Goal: Information Seeking & Learning: Learn about a topic

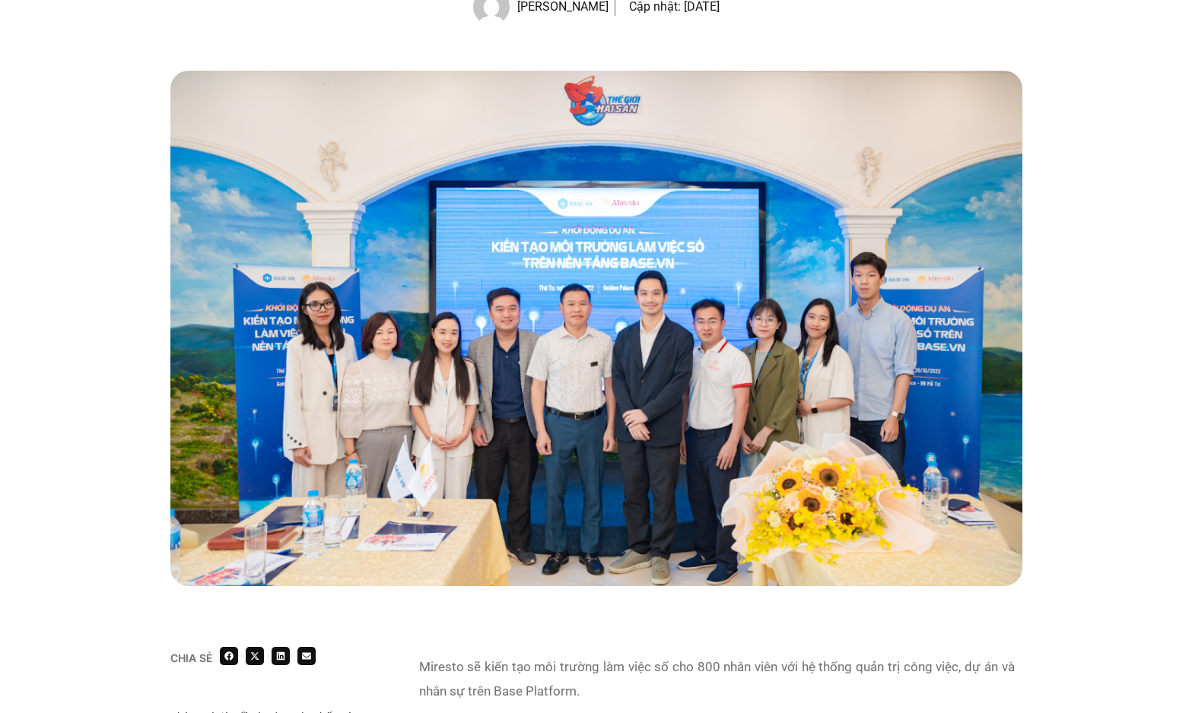
scroll to position [355, 0]
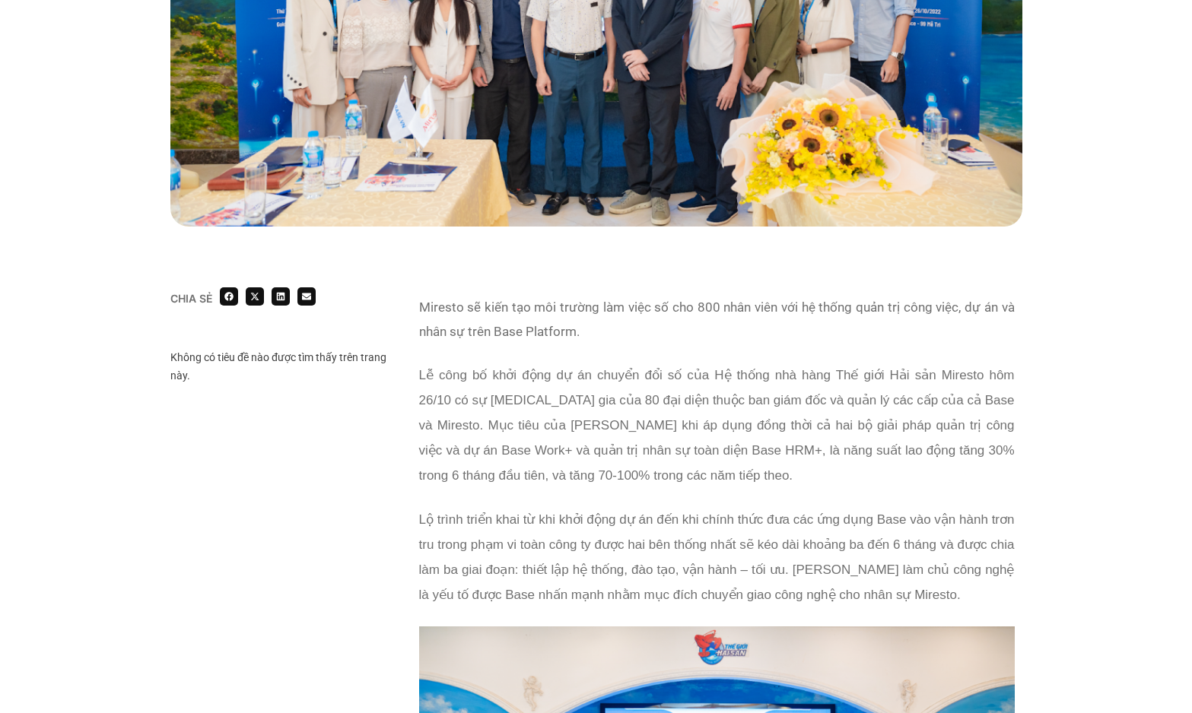
click at [571, 369] on span "Lễ công bố khởi động dự án chuyển đổi số của Hệ thống nhà hàng Thế giới Hải sản…" at bounding box center [716, 425] width 595 height 115
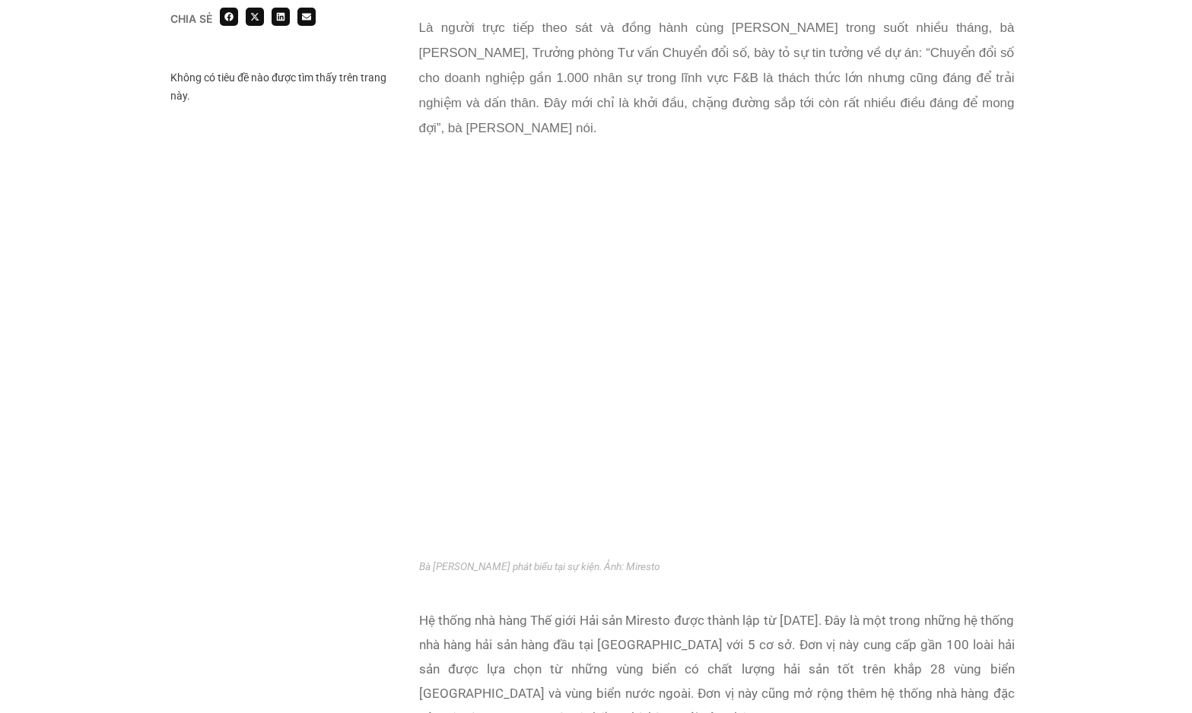
scroll to position [2800, 0]
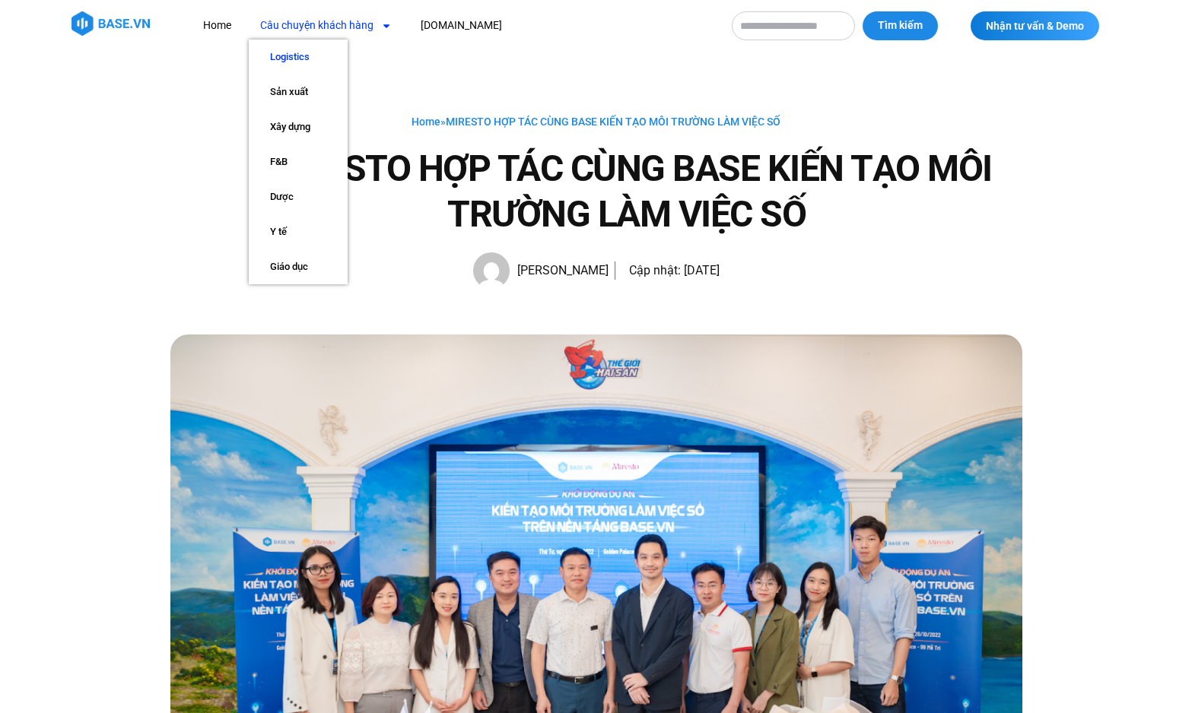
click at [290, 52] on link "Logistics" at bounding box center [298, 57] width 99 height 35
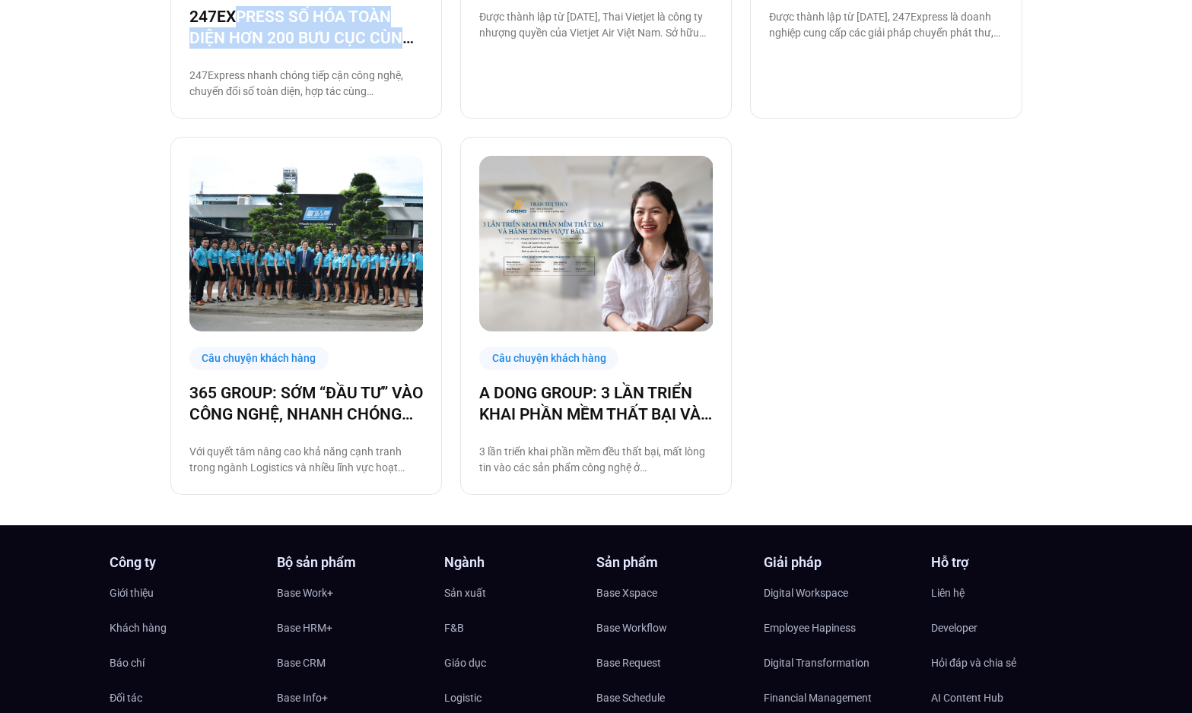
scroll to position [1124, 0]
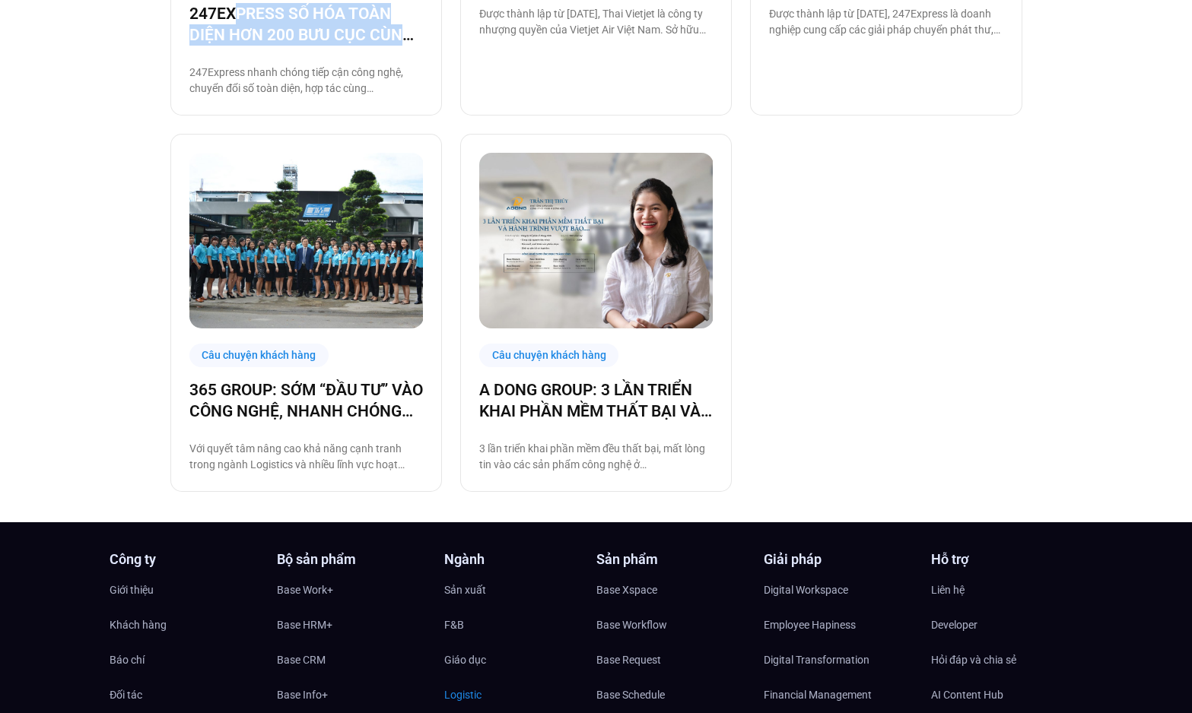
click at [468, 684] on span "Logistic" at bounding box center [462, 695] width 37 height 23
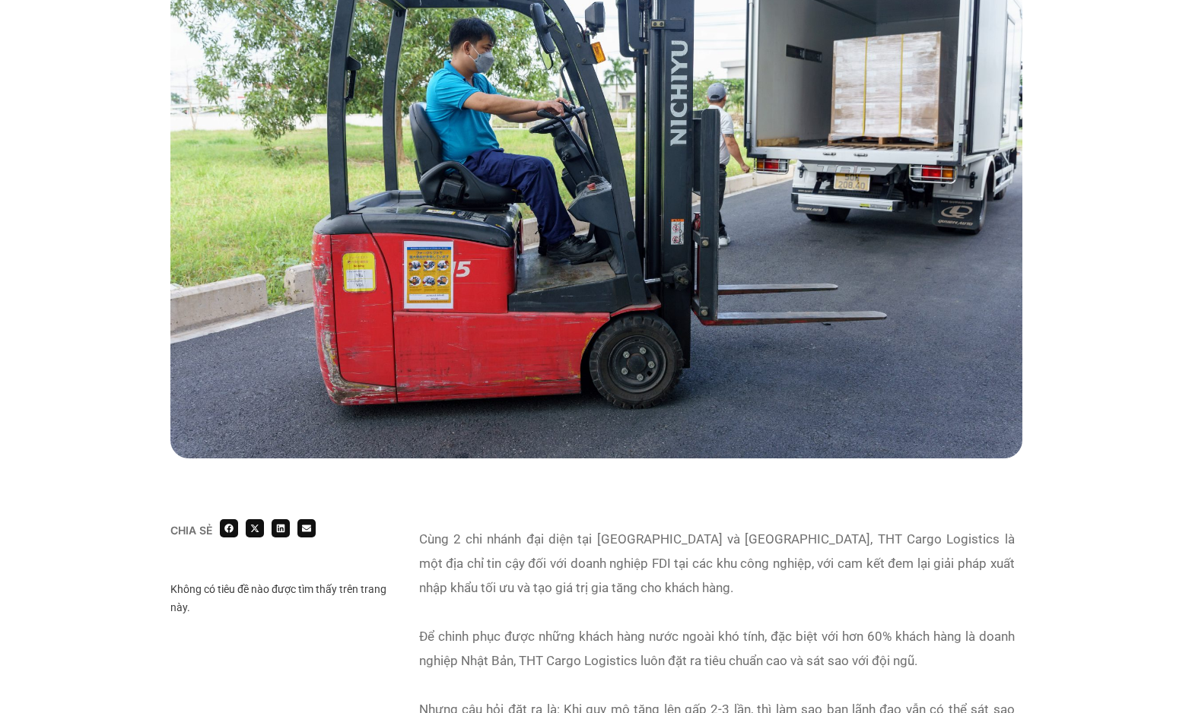
scroll to position [898, 0]
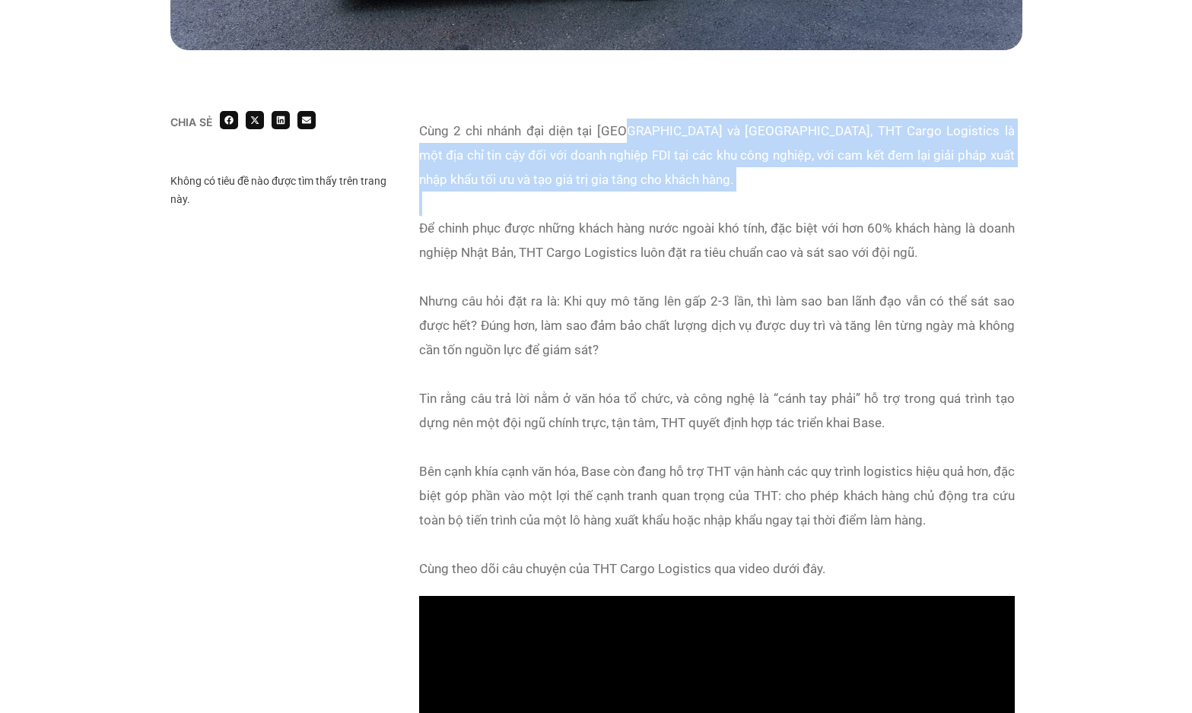
drag, startPoint x: 661, startPoint y: 195, endPoint x: 617, endPoint y: 128, distance: 80.8
click at [617, 128] on div "Cùng 2 chi nhánh đại diện tại Đồng Nai và Bình Dương, THT Cargo Logistics là mộ…" at bounding box center [716, 167] width 595 height 97
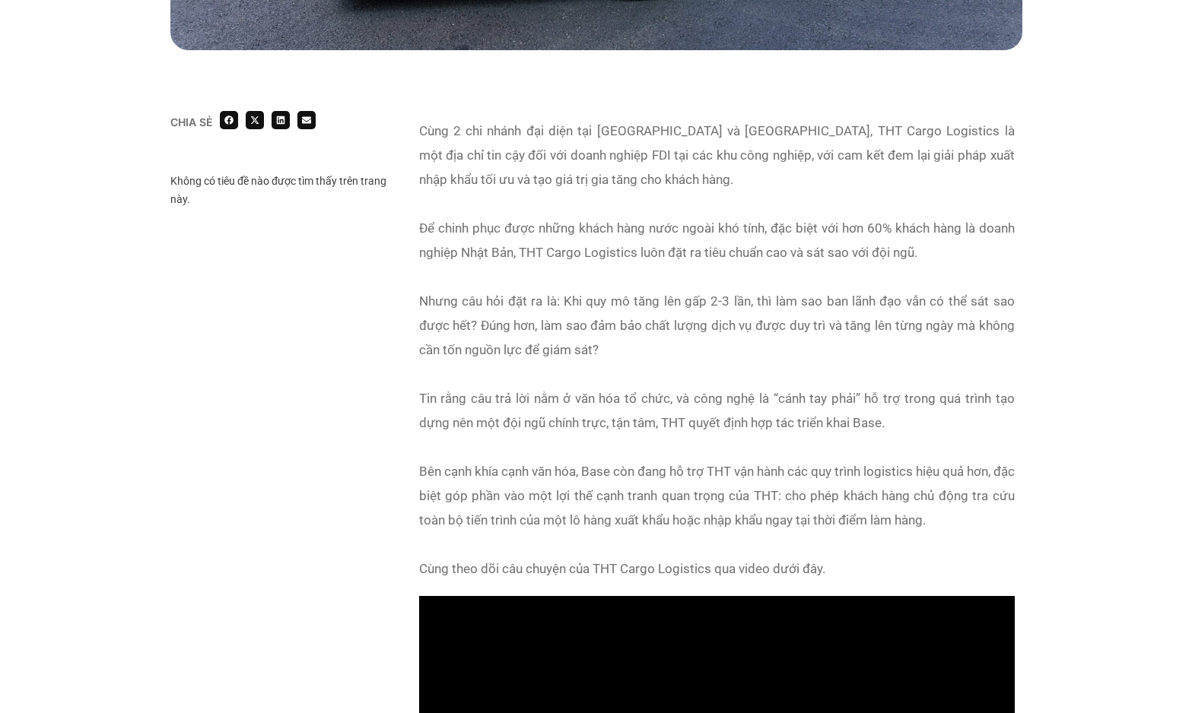
drag, startPoint x: 584, startPoint y: 214, endPoint x: 567, endPoint y: 363, distance: 150.8
click at [567, 363] on div "Cùng 2 chi nhánh đại diện tại Đồng Nai và Bình Dương, THT Cargo Logistics là mộ…" at bounding box center [716, 350] width 595 height 462
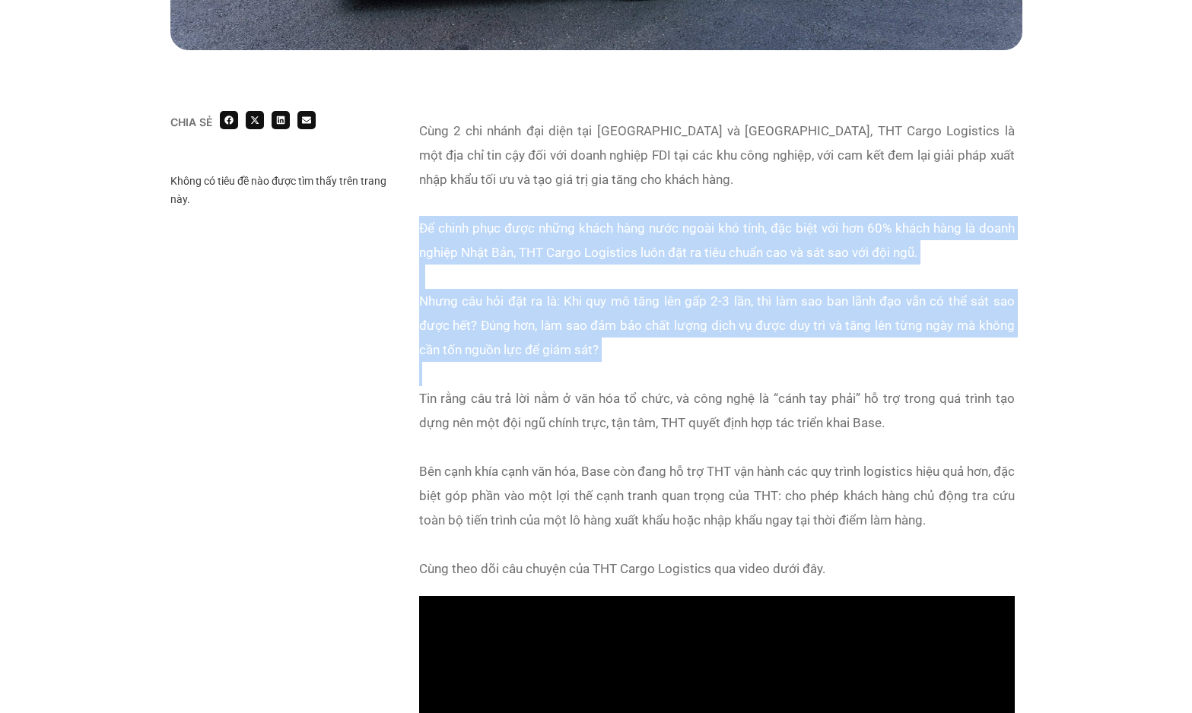
drag, startPoint x: 567, startPoint y: 363, endPoint x: 525, endPoint y: 207, distance: 162.1
click at [525, 207] on div "Cùng 2 chi nhánh đại diện tại Đồng Nai và Bình Dương, THT Cargo Logistics là mộ…" at bounding box center [716, 350] width 595 height 462
click at [525, 207] on div at bounding box center [716, 204] width 595 height 24
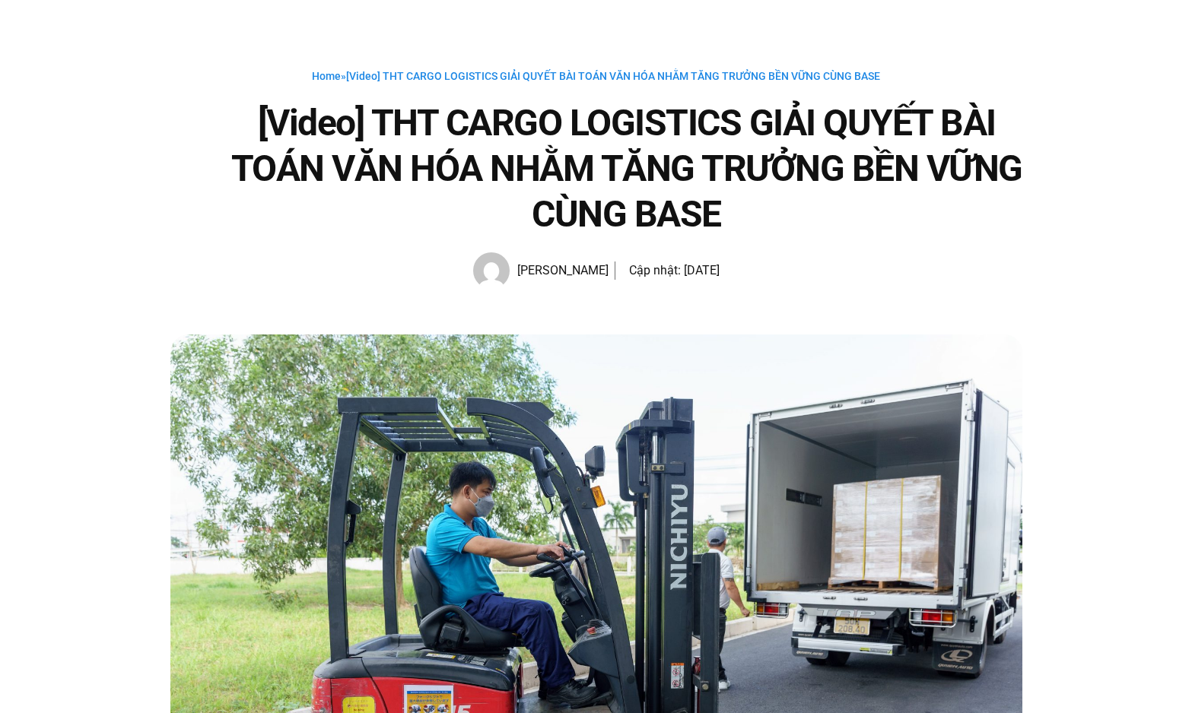
scroll to position [0, 0]
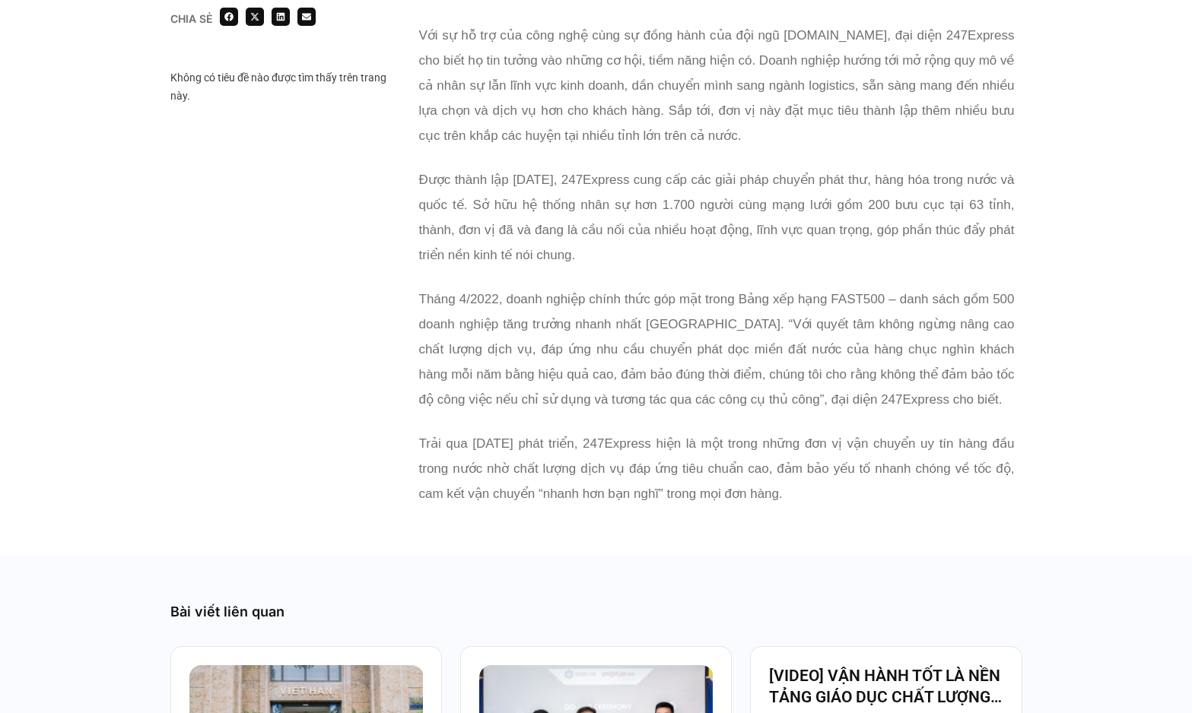
scroll to position [2931, 0]
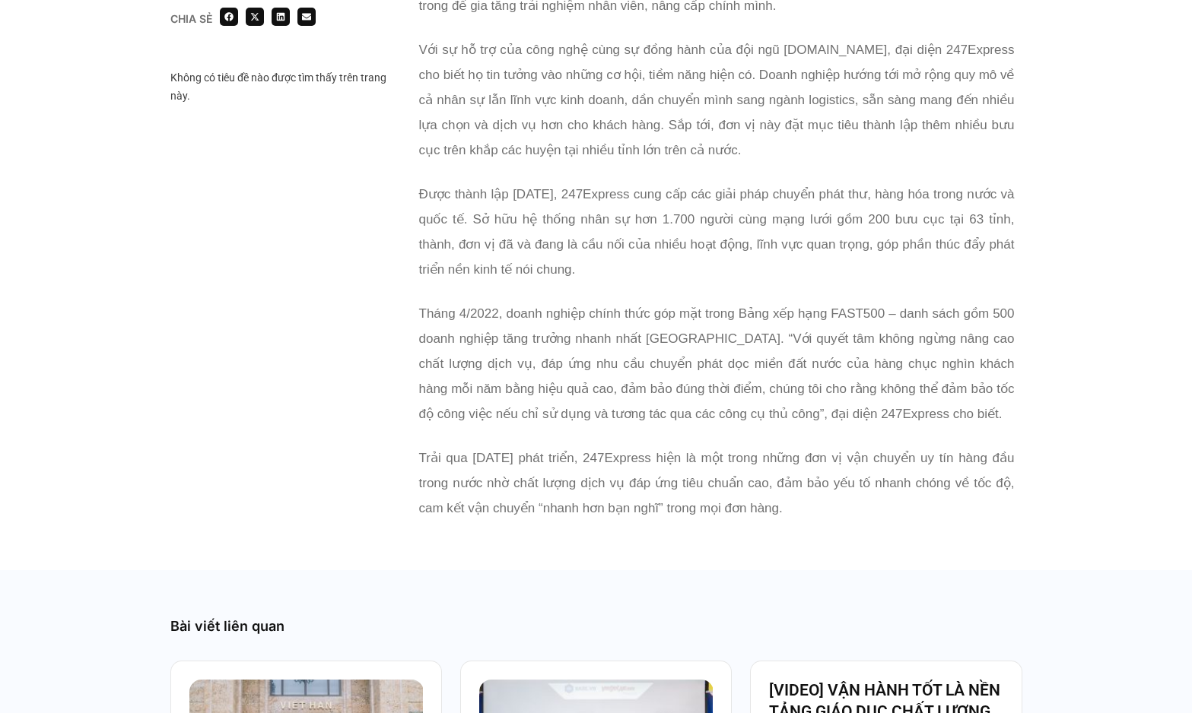
drag, startPoint x: 630, startPoint y: 211, endPoint x: 648, endPoint y: 246, distance: 39.5
click at [648, 246] on p "Được thành lập năm 2005, 247Express cung cấp các giải pháp chuyển phát thư, hàn…" at bounding box center [716, 232] width 595 height 100
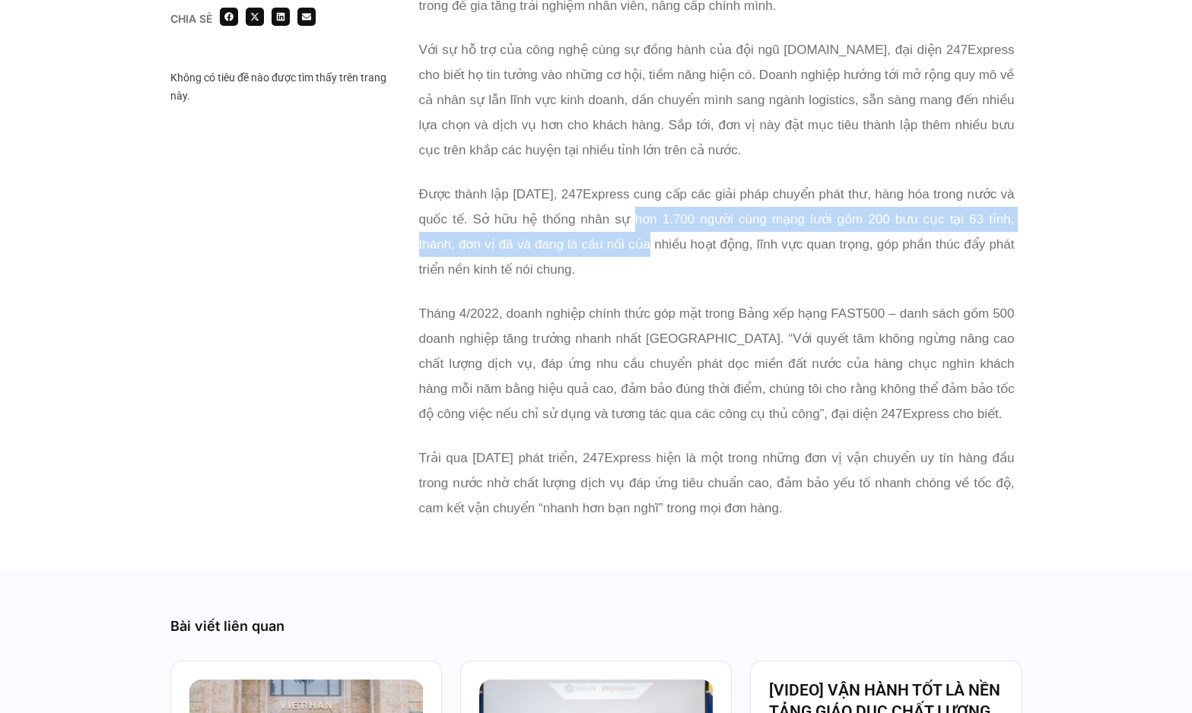
drag, startPoint x: 667, startPoint y: 198, endPoint x: 661, endPoint y: 235, distance: 37.8
click at [661, 235] on p "Được thành lập năm 2005, 247Express cung cấp các giải pháp chuyển phát thư, hàn…" at bounding box center [716, 232] width 595 height 100
click at [661, 235] on span "Được thành lập năm 2005, 247Express cung cấp các giải pháp chuyển phát thư, hàn…" at bounding box center [716, 232] width 595 height 90
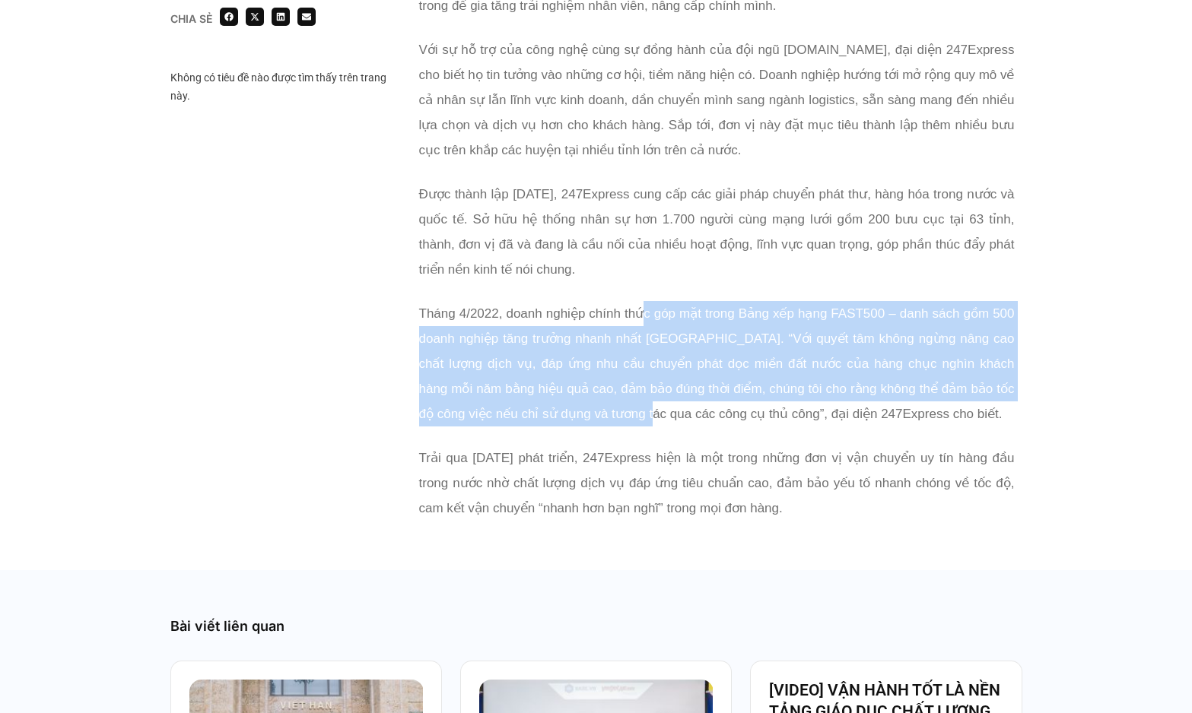
drag, startPoint x: 641, startPoint y: 309, endPoint x: 633, endPoint y: 408, distance: 98.4
click at [633, 408] on p "Tháng 4/2022, doanh nghiệp chính thức góp mặt trong Bảng xếp hạng FAST500 – dan…" at bounding box center [716, 363] width 595 height 125
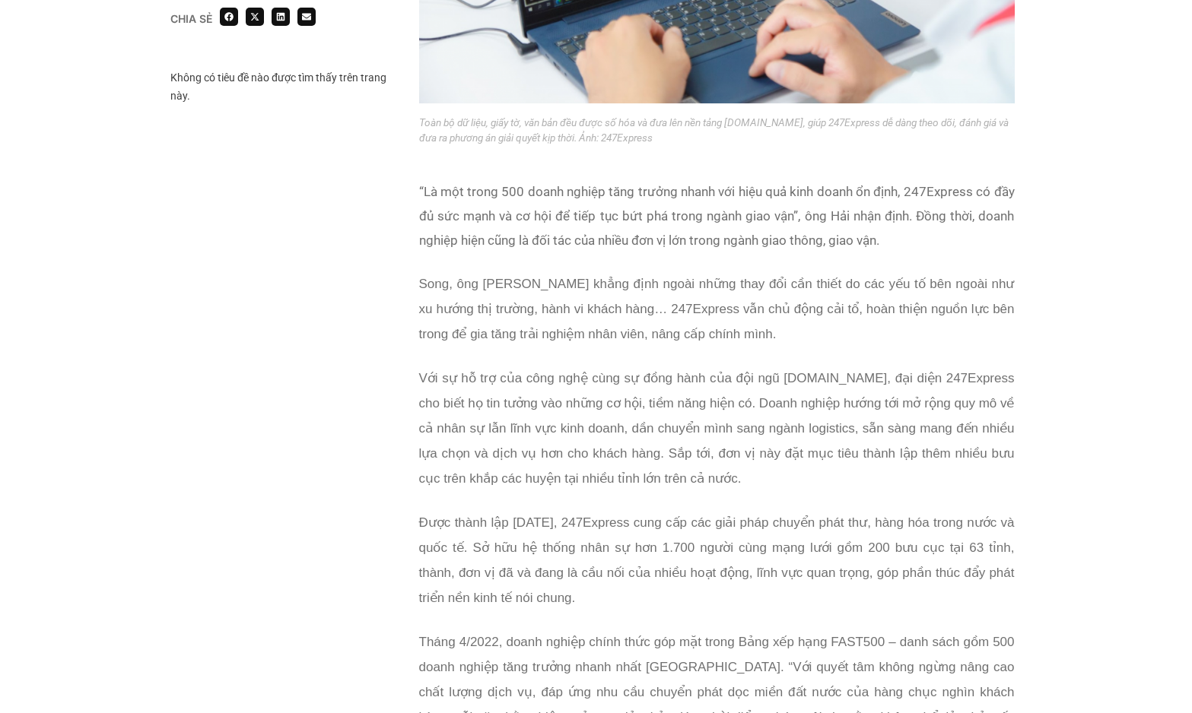
scroll to position [2599, 0]
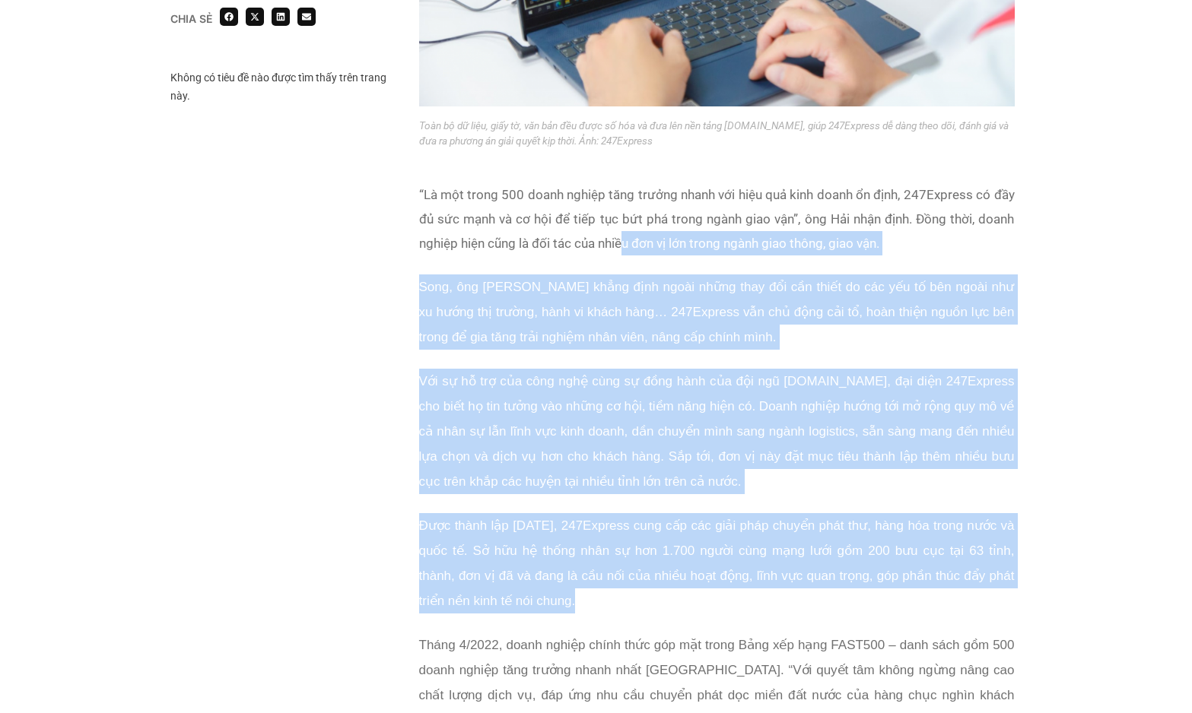
drag, startPoint x: 623, startPoint y: 231, endPoint x: 592, endPoint y: 580, distance: 350.4
click at [592, 580] on div "“Là một trong 500 doanh nghiệp tăng trưởng nhanh với hiệu quả kinh doanh ổn địn…" at bounding box center [716, 527] width 595 height 689
click at [592, 580] on p "Được thành lập năm 2005, 247Express cung cấp các giải pháp chuyển phát thư, hàn…" at bounding box center [716, 563] width 595 height 100
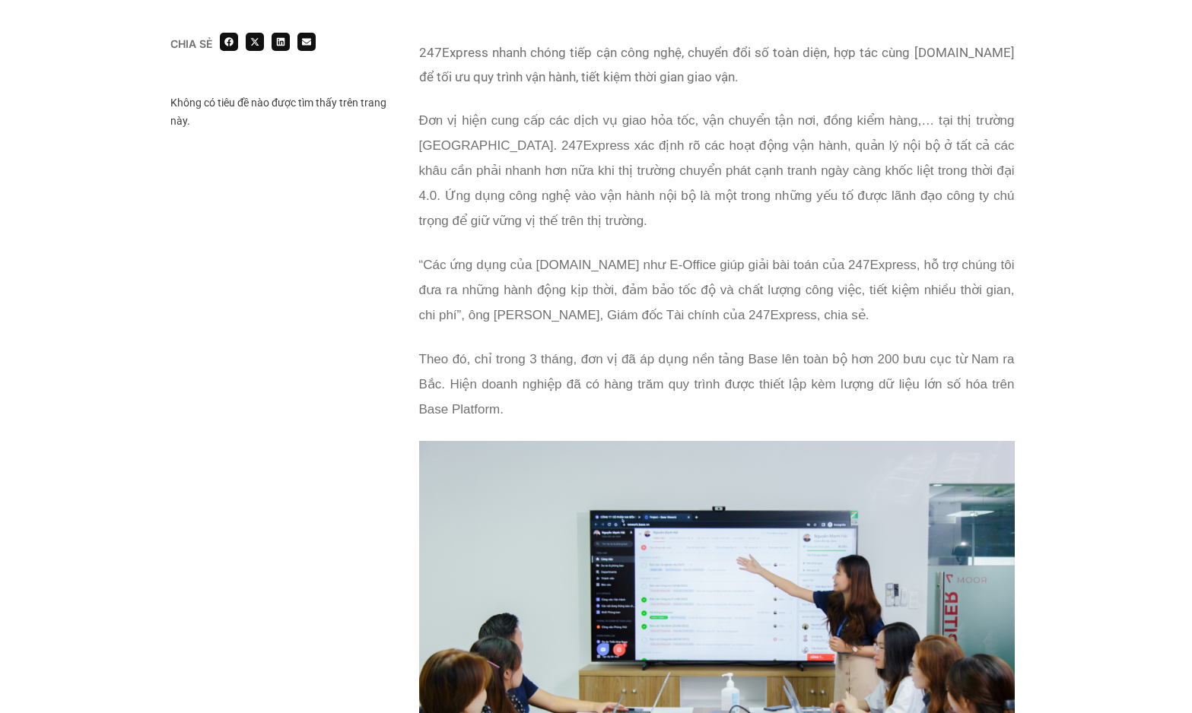
scroll to position [935, 0]
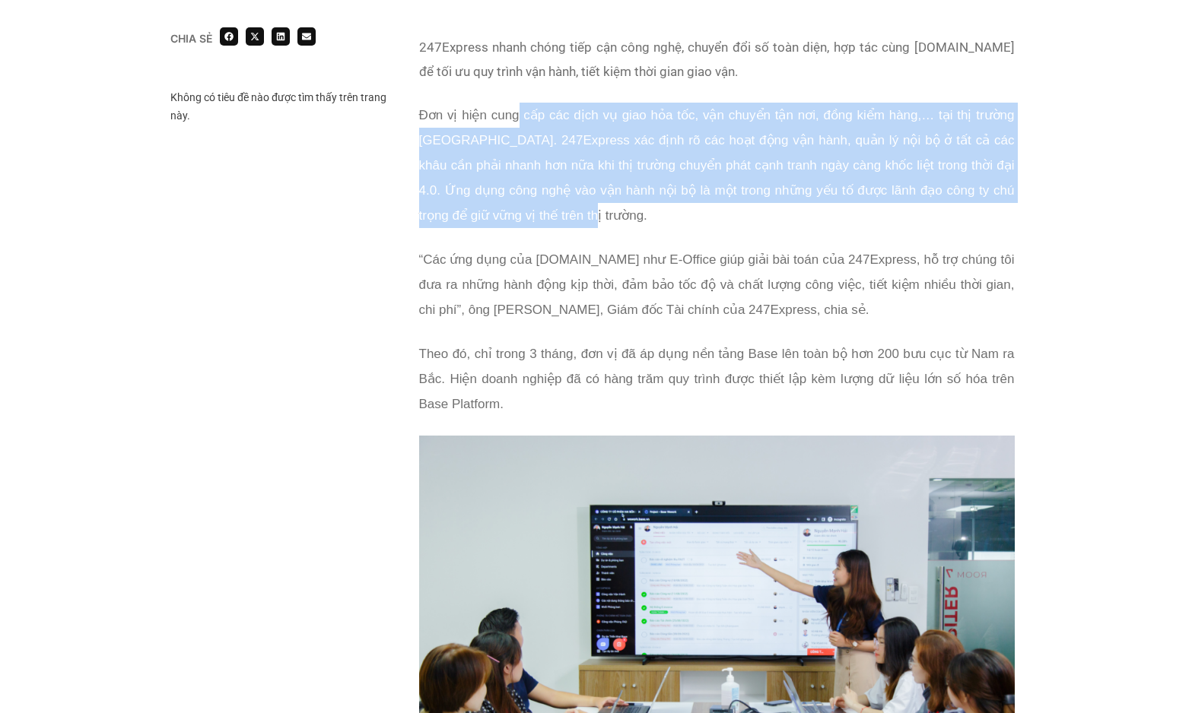
drag, startPoint x: 518, startPoint y: 121, endPoint x: 645, endPoint y: 202, distance: 150.8
click at [645, 202] on p "Đơn vị hiện cung cấp các dịch vụ giao hỏa tốc, vận chuyển tận nơi, đồng kiểm hà…" at bounding box center [716, 165] width 595 height 125
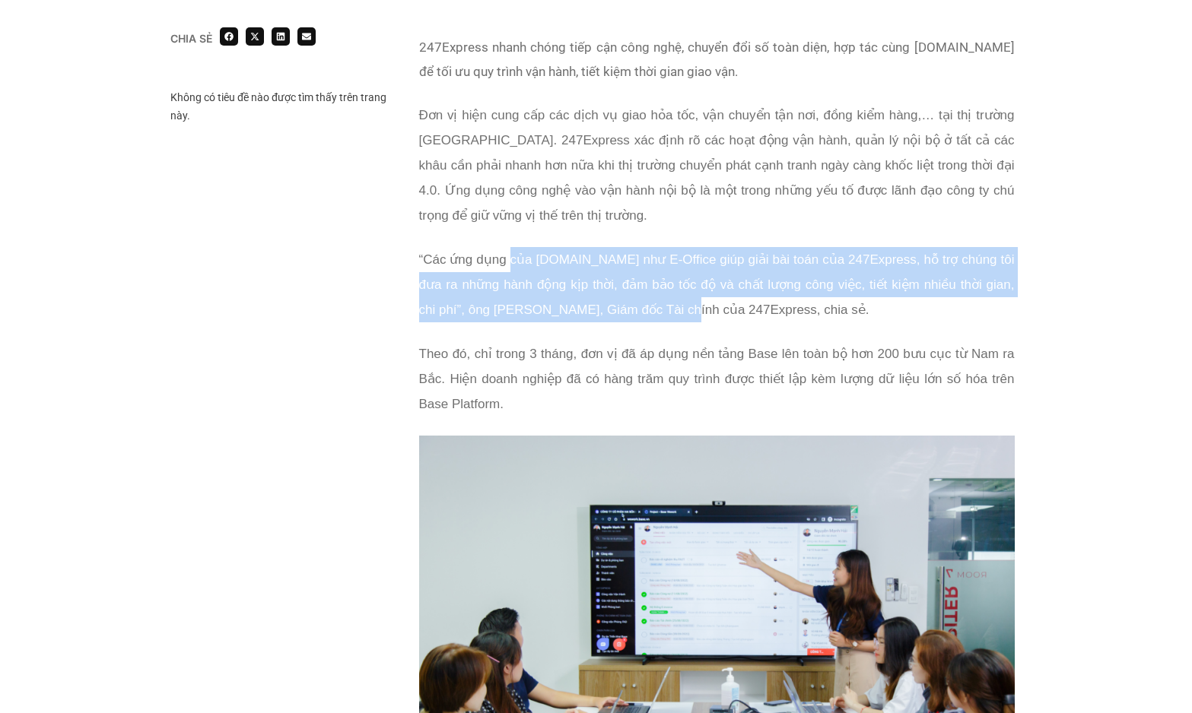
drag, startPoint x: 516, startPoint y: 249, endPoint x: 673, endPoint y: 309, distance: 168.0
click at [673, 309] on p "“Các ứng dụng của Base.vn như E-Office giúp giải bài toán của 247Express, hỗ tr…" at bounding box center [716, 284] width 595 height 75
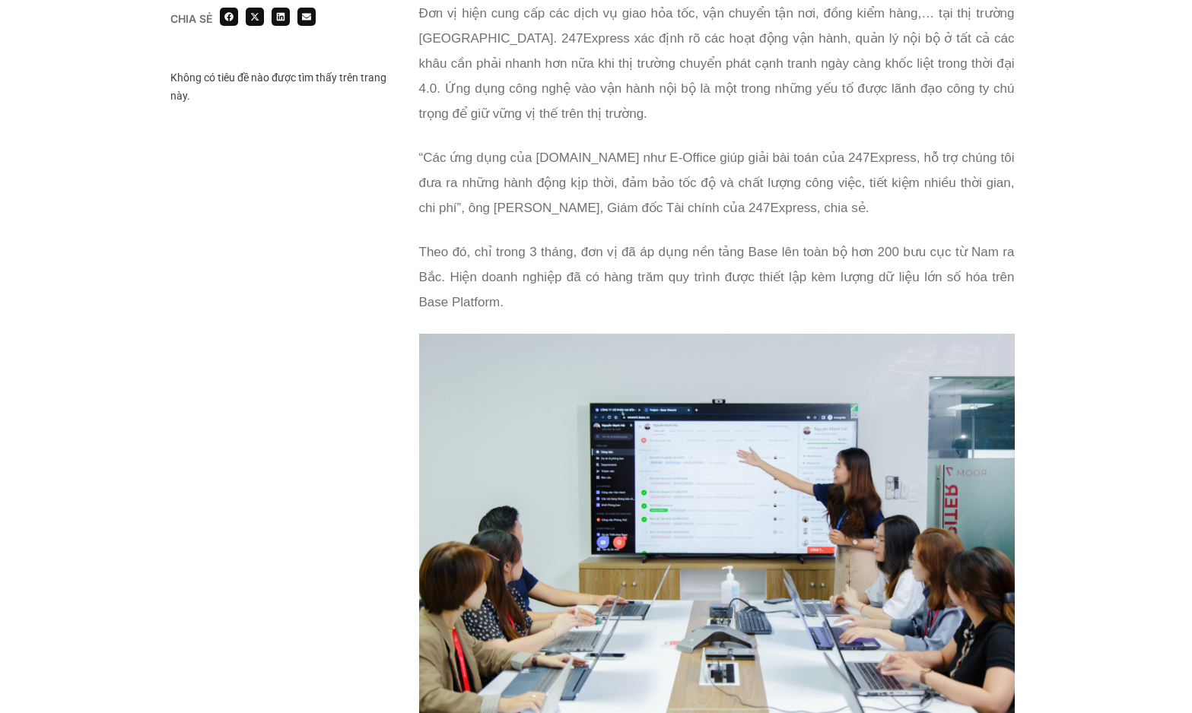
scroll to position [1100, 0]
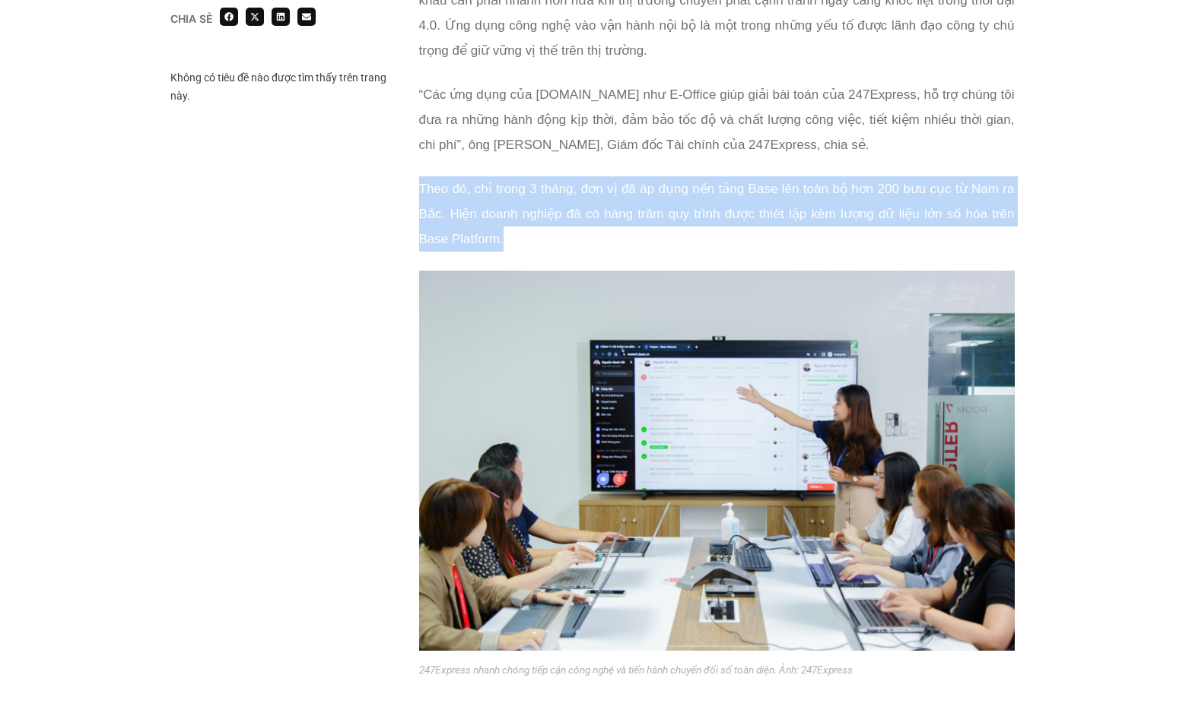
drag, startPoint x: 509, startPoint y: 166, endPoint x: 548, endPoint y: 259, distance: 101.0
click at [548, 259] on div "247Express nhanh chóng tiếp cận công nghệ, chuyển đổi số toàn diện, hợp tác cùn…" at bounding box center [716, 70] width 595 height 401
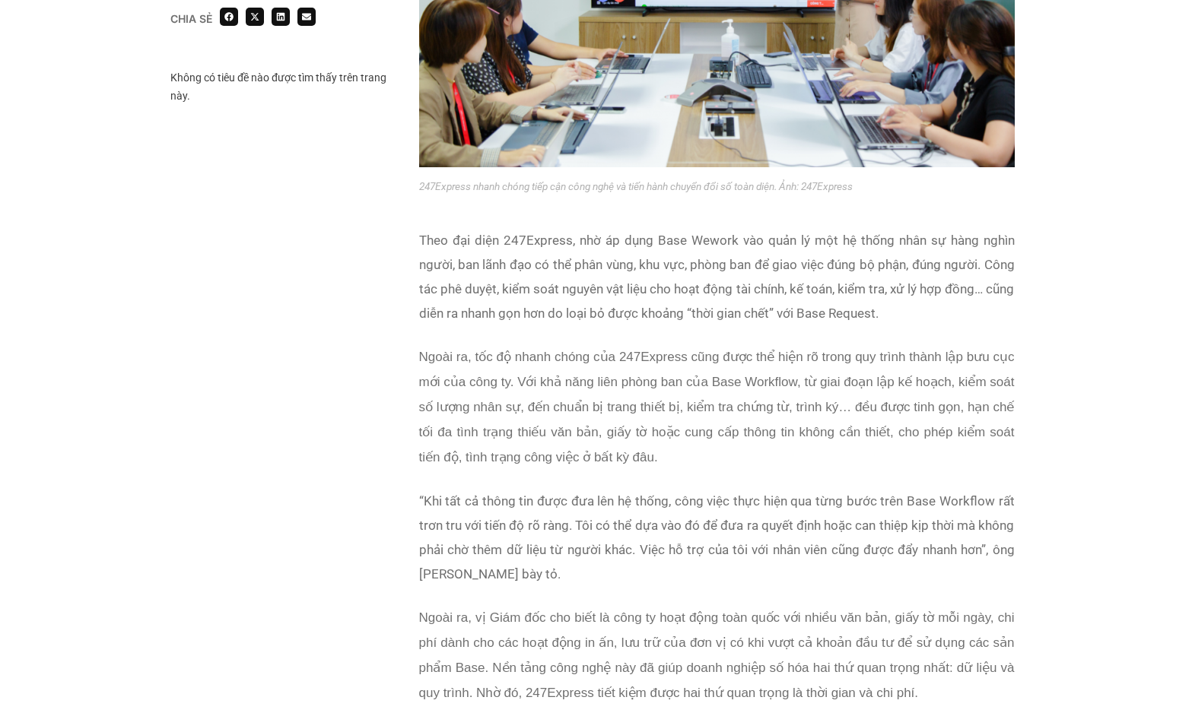
scroll to position [1585, 0]
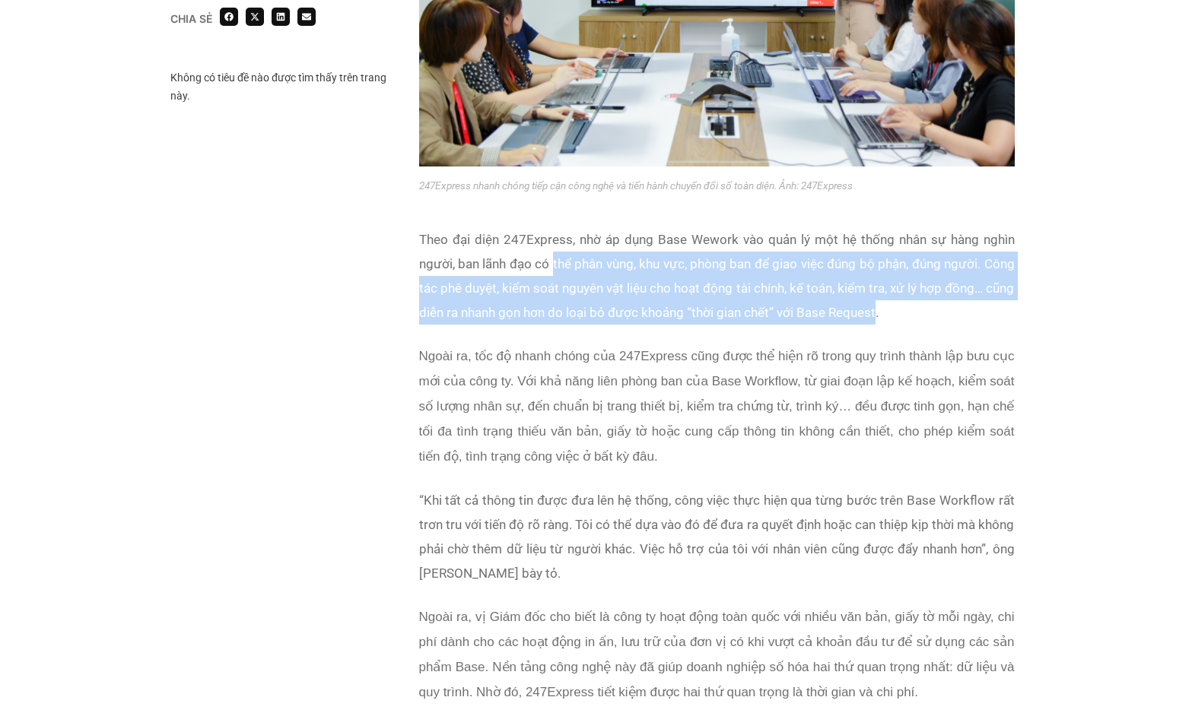
drag, startPoint x: 552, startPoint y: 252, endPoint x: 909, endPoint y: 297, distance: 359.5
click at [909, 297] on p "Theo đại diện 247Express, nhờ áp dụng Base Wework vào quản lý một hệ thống nhân…" at bounding box center [716, 275] width 595 height 97
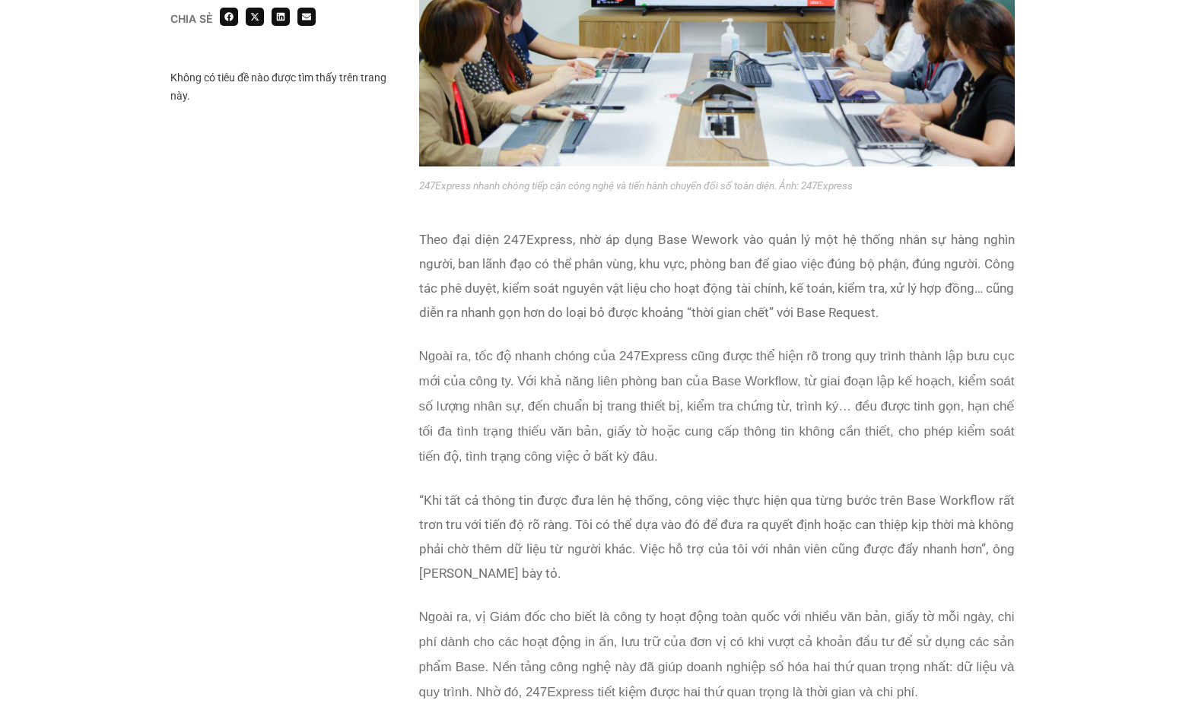
click at [432, 362] on p "Ngoài ra, tốc độ nhanh chóng của 247Express cũng được thể hiện rõ trong quy trì…" at bounding box center [716, 406] width 595 height 125
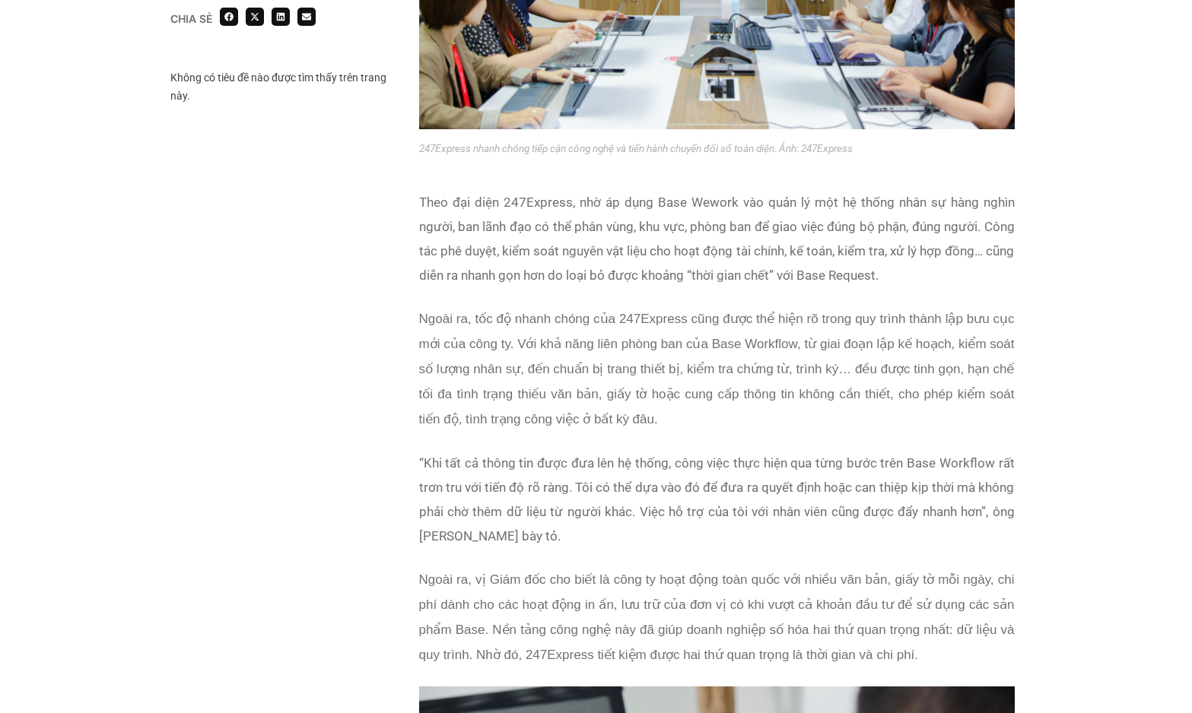
scroll to position [1630, 0]
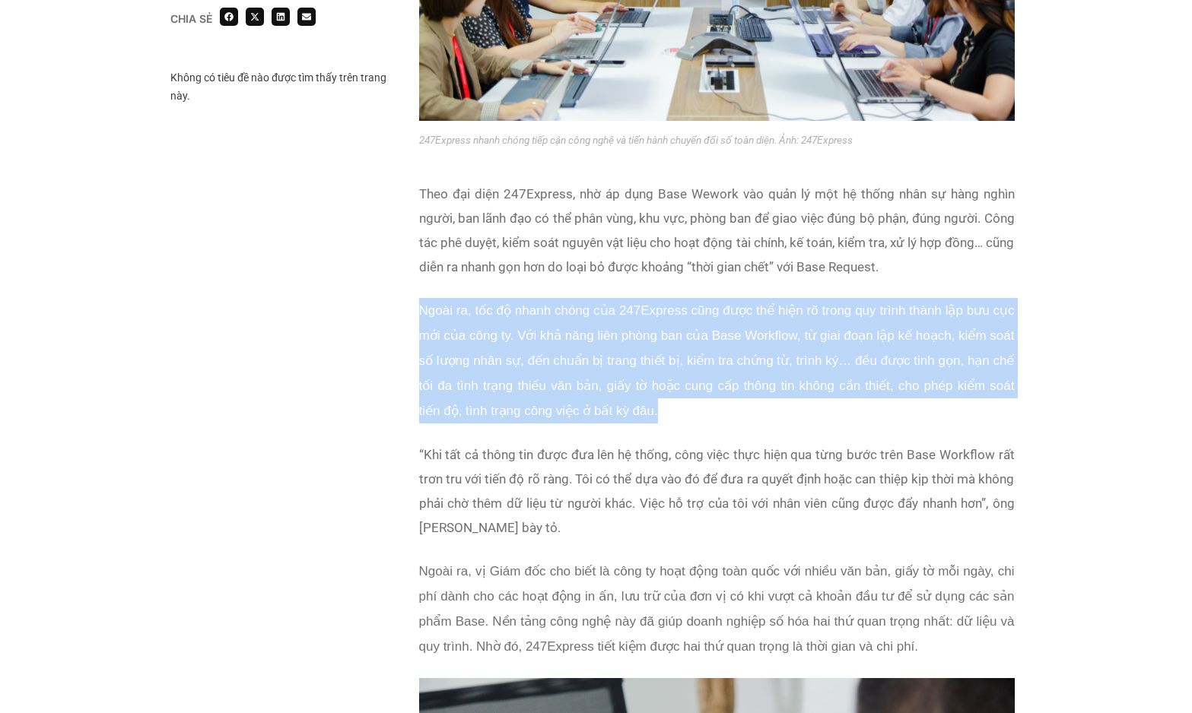
drag, startPoint x: 472, startPoint y: 290, endPoint x: 753, endPoint y: 414, distance: 306.5
click at [753, 414] on div "Theo đại diện 247Express, nhờ áp dụng Base Wework vào quản lý một hệ thống nhân…" at bounding box center [716, 312] width 595 height 261
click at [282, 553] on div "Chia sẻ Không có tiêu đề nào được tìm thấy trên trang này. Chia sẻ" at bounding box center [596, 590] width 852 height 2516
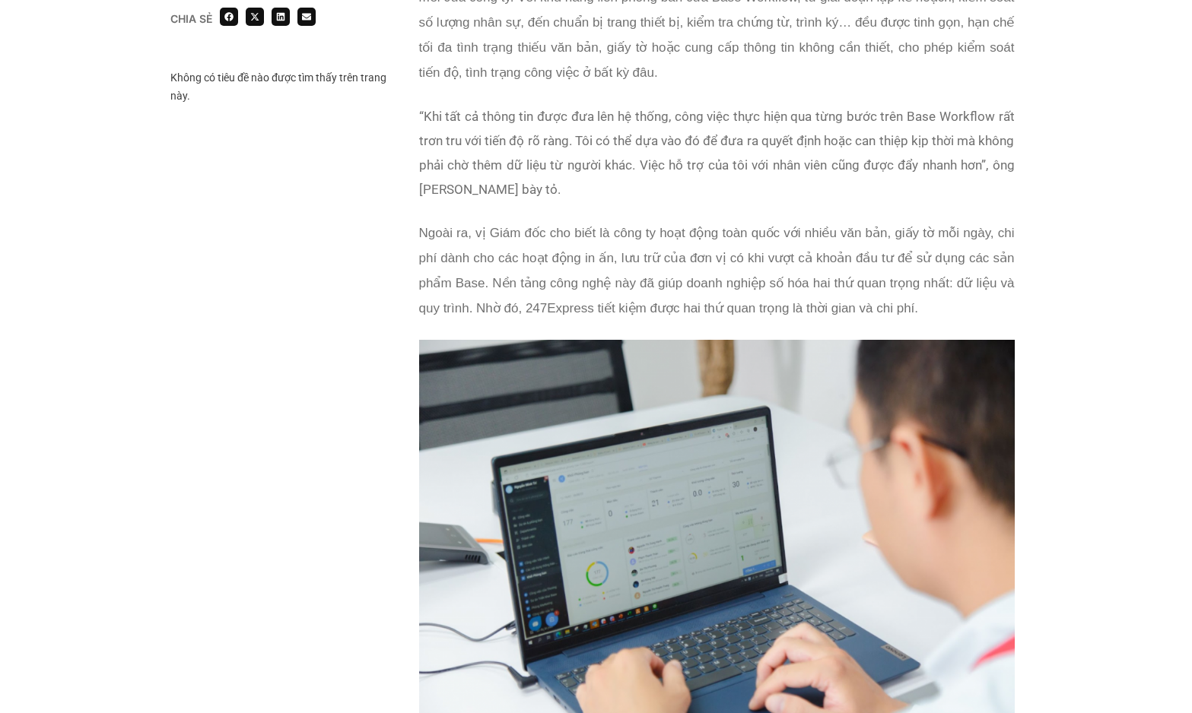
click at [282, 553] on div "Chia sẻ Không có tiêu đề nào được tìm thấy trên trang này. Chia sẻ" at bounding box center [596, 252] width 852 height 2516
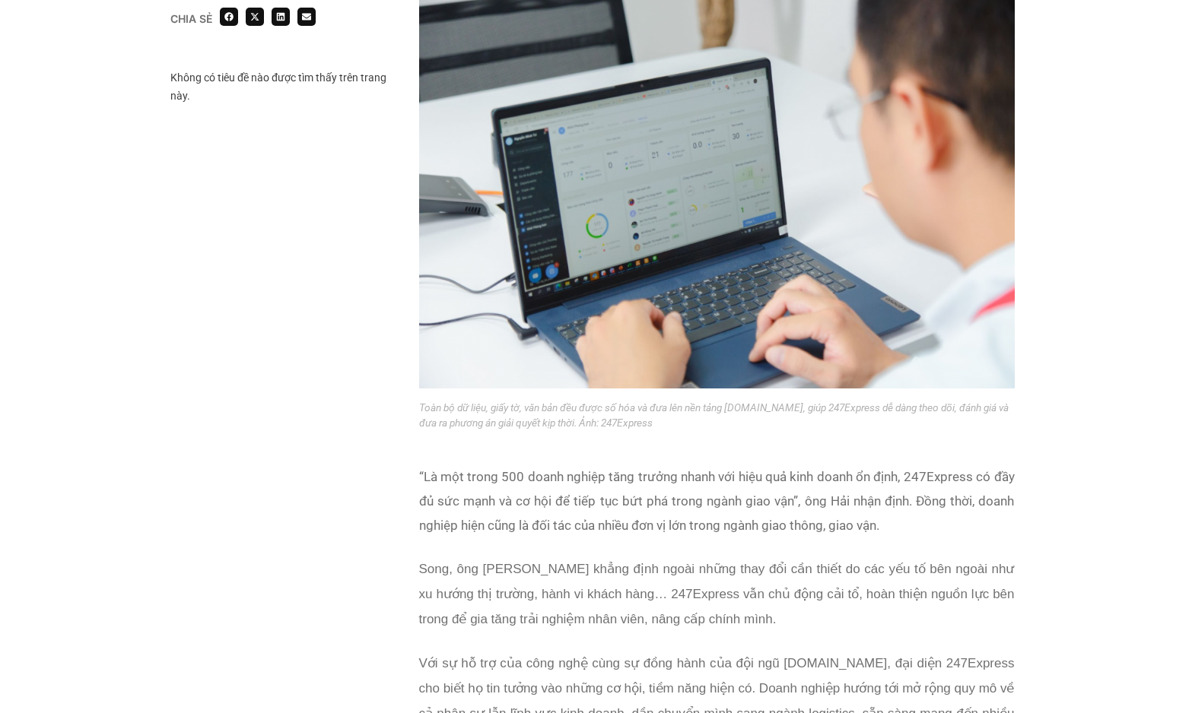
scroll to position [1541, 0]
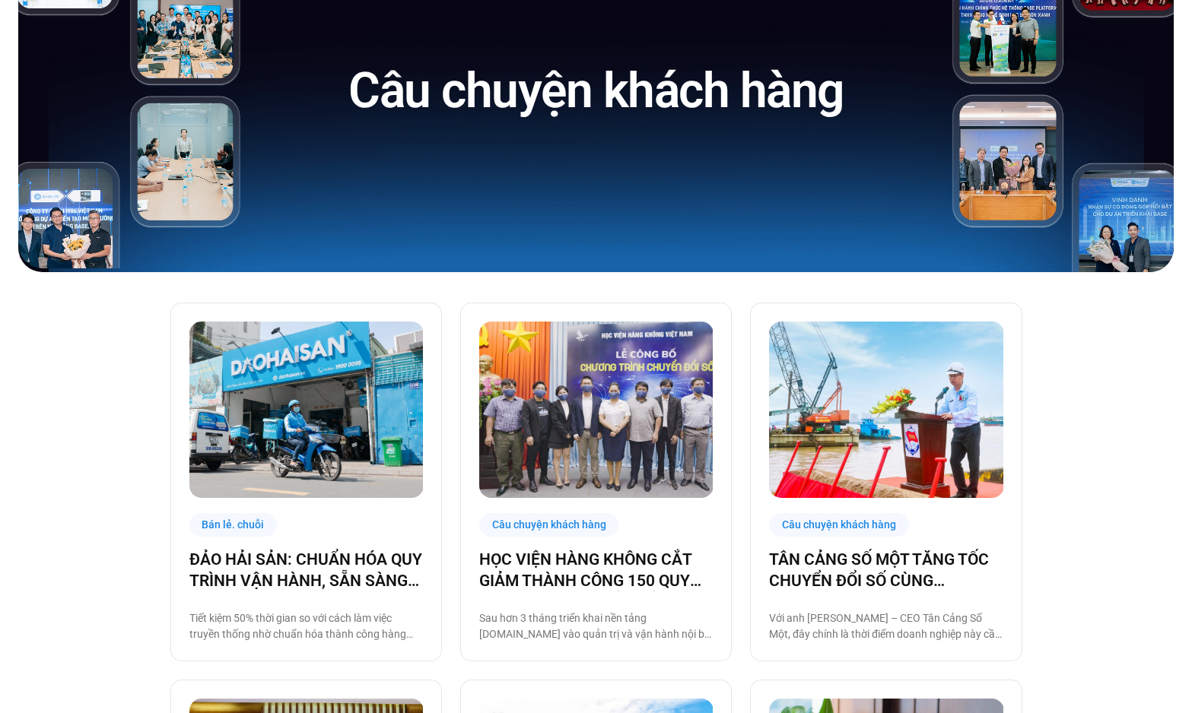
scroll to position [152, 0]
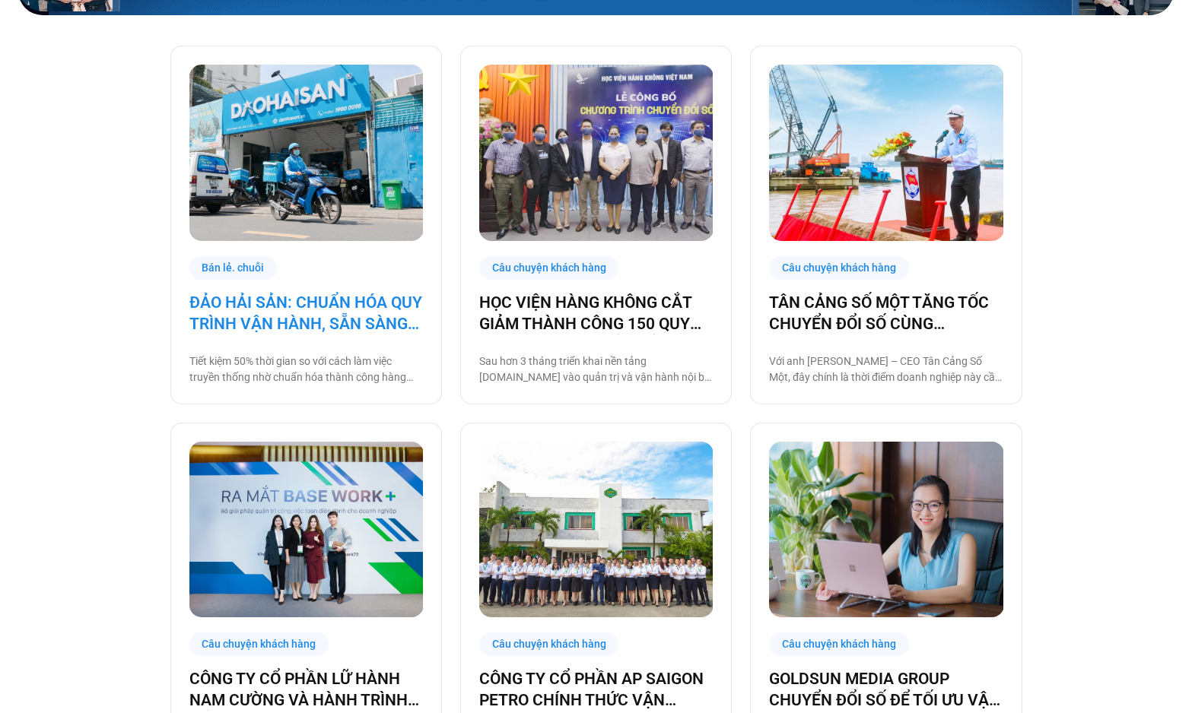
scroll to position [401, 0]
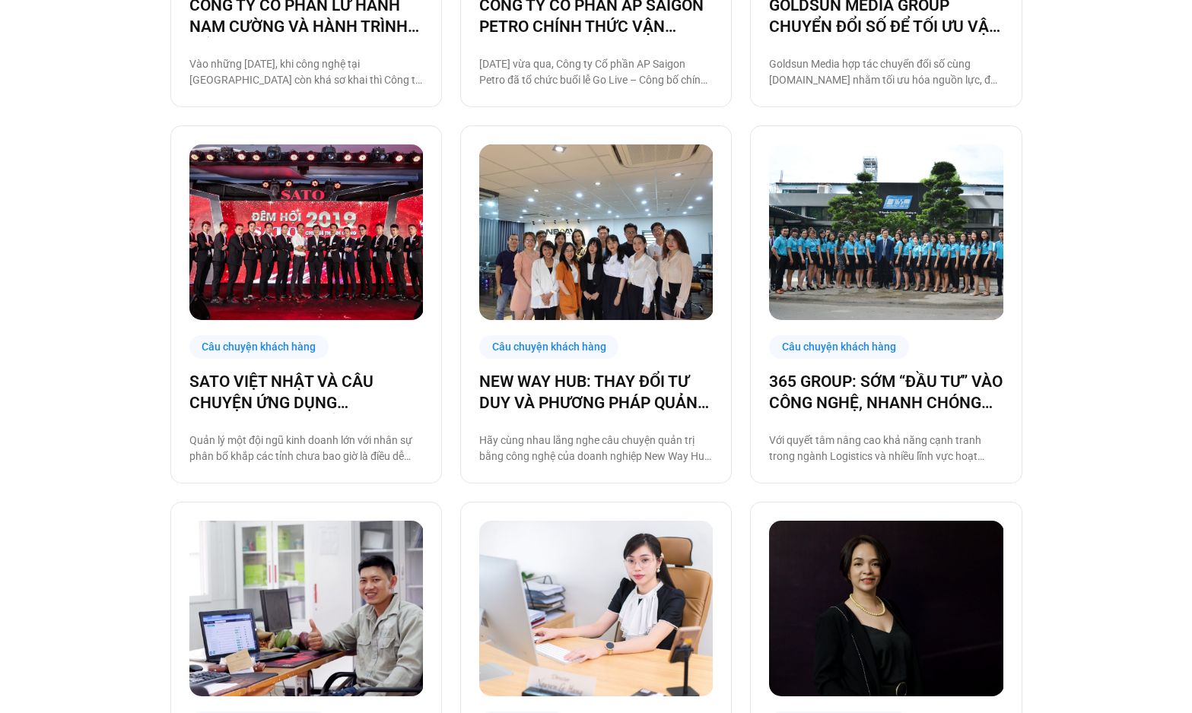
scroll to position [1806, 0]
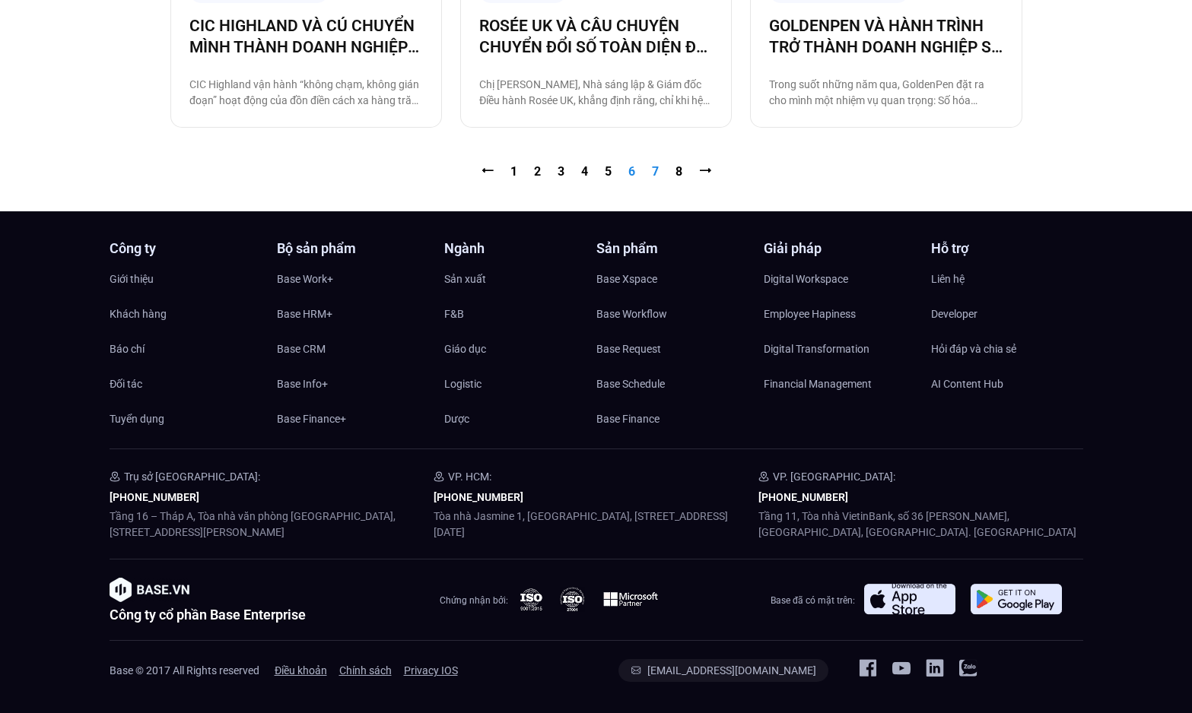
click at [652, 178] on link "Trang 7" at bounding box center [655, 171] width 7 height 14
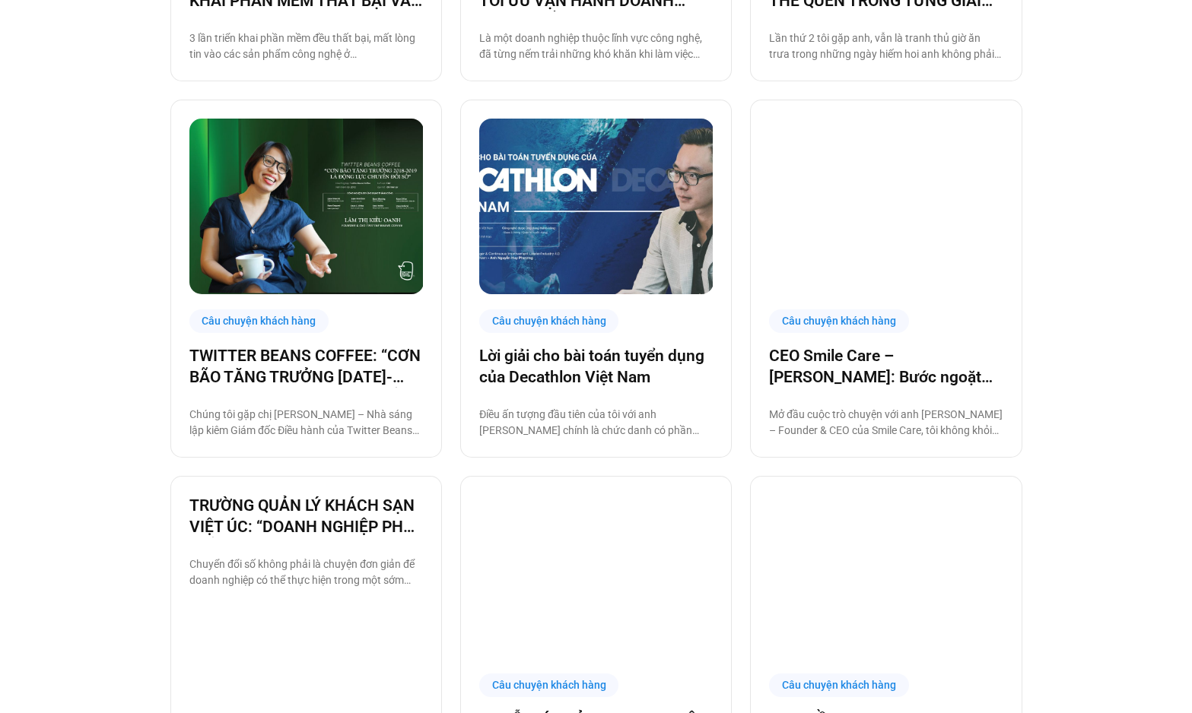
scroll to position [1751, 0]
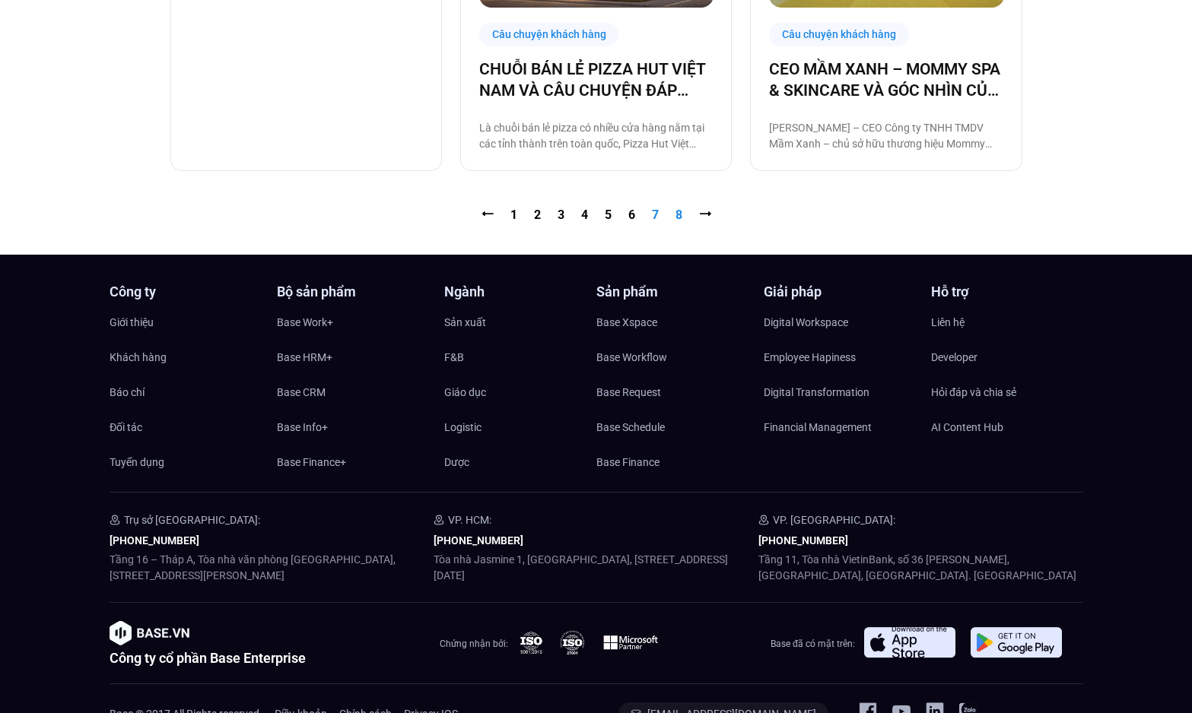
click at [675, 215] on link "Trang 8" at bounding box center [678, 215] width 7 height 14
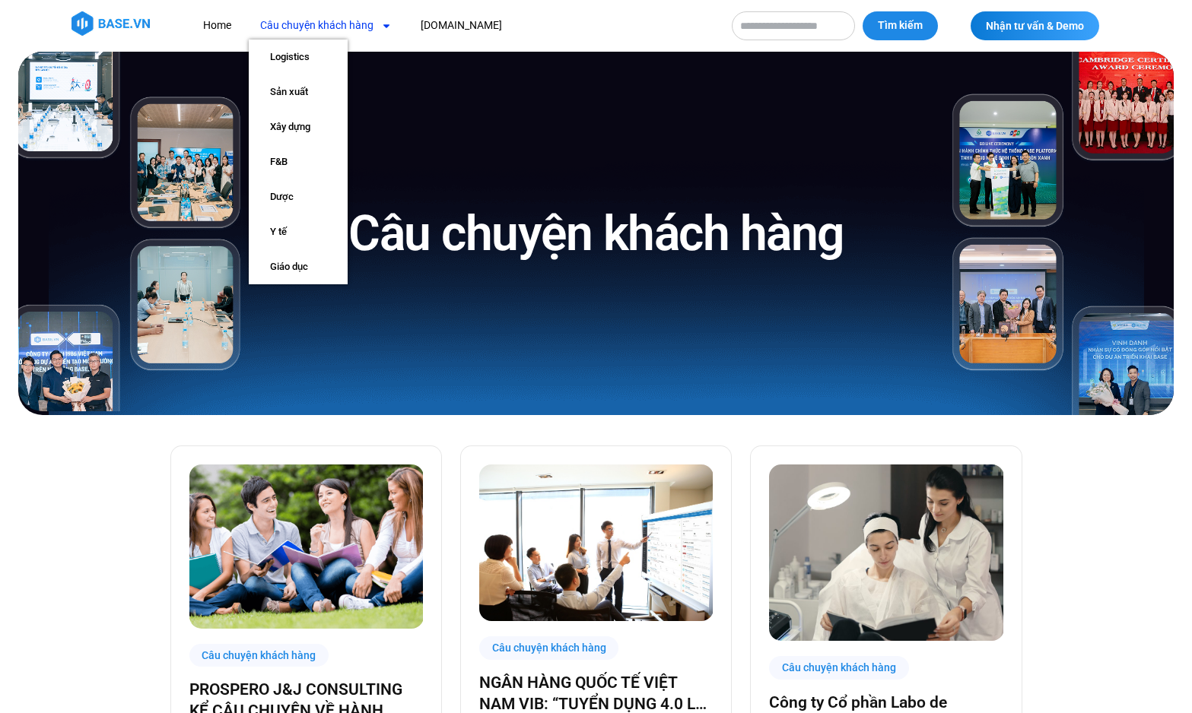
click at [299, 26] on link "Câu chuyện khách hàng" at bounding box center [326, 25] width 154 height 28
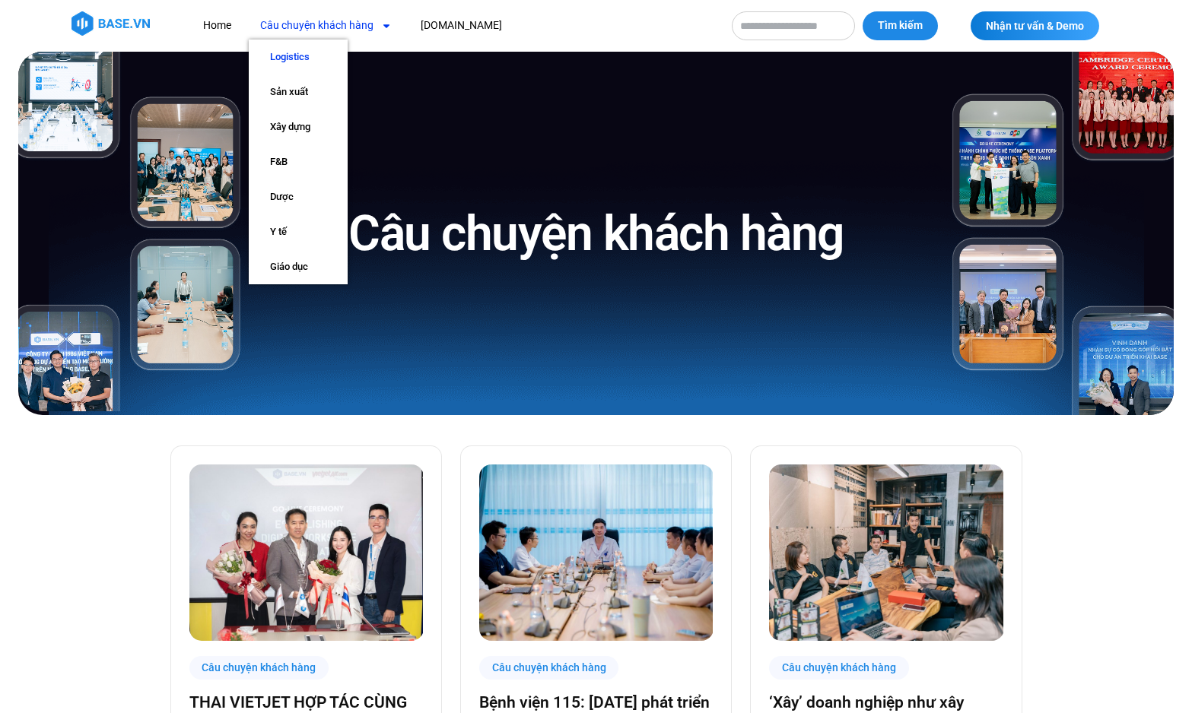
click at [309, 61] on link "Logistics" at bounding box center [298, 57] width 99 height 35
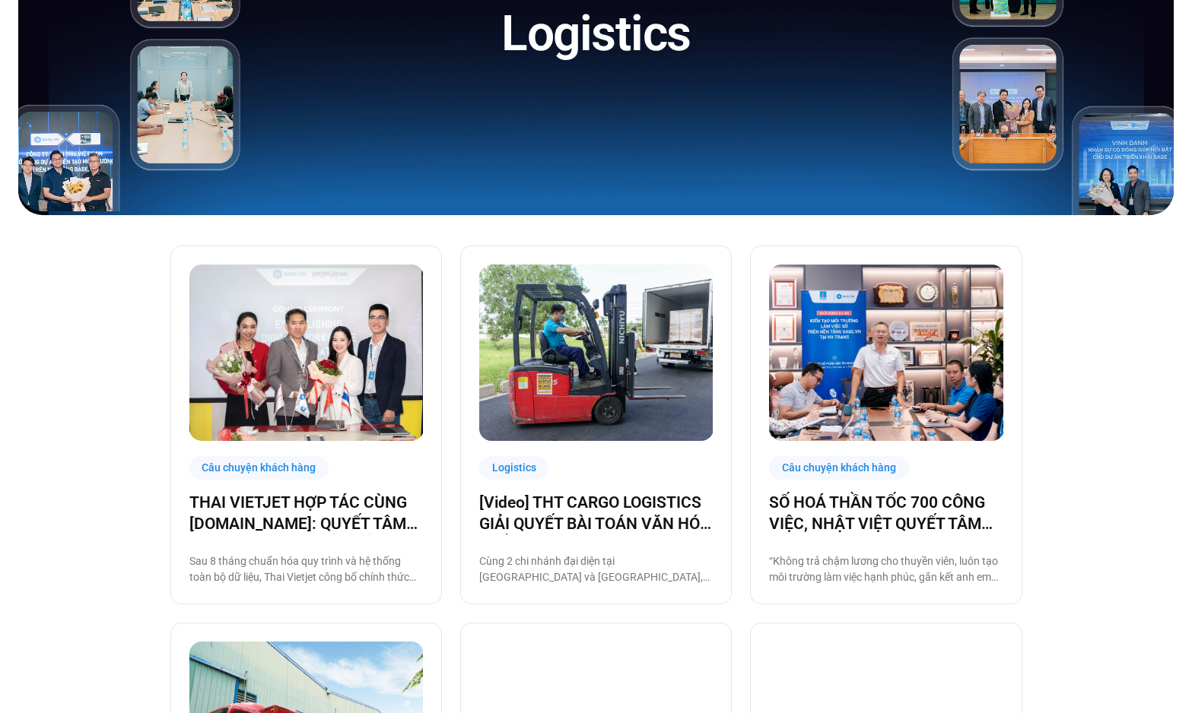
scroll to position [287, 0]
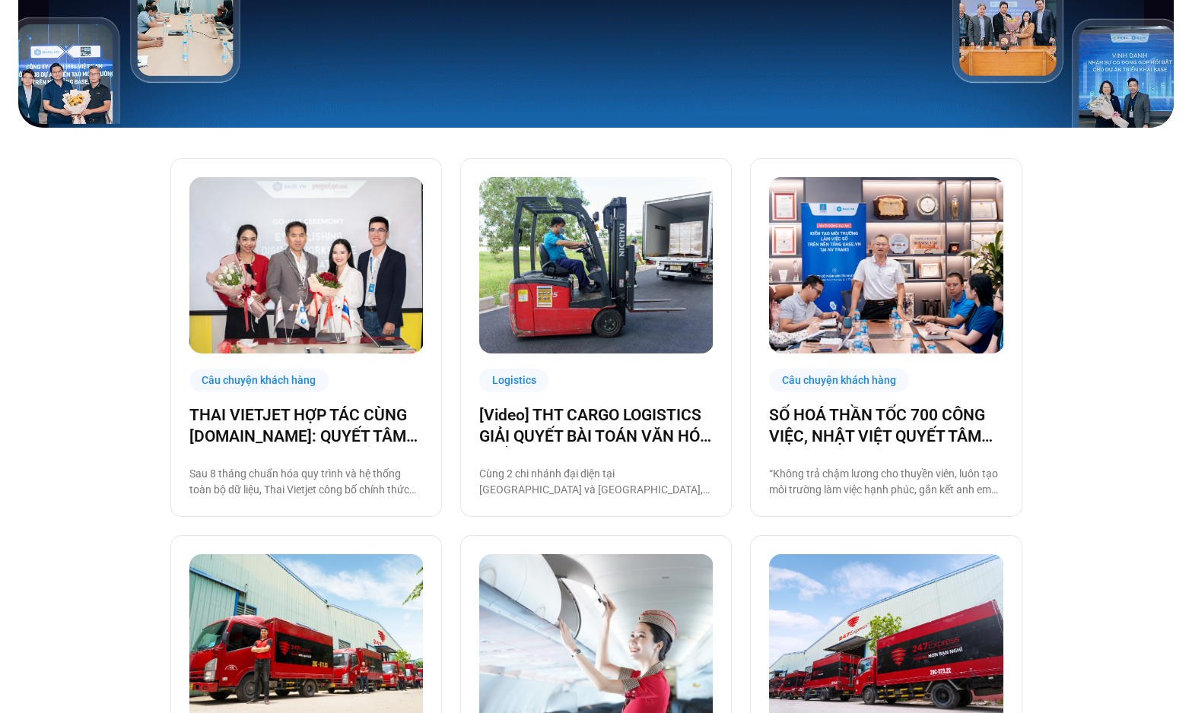
click at [125, 433] on div "Câu chuyện khách hàng THAI VIETJET HỢP TÁC CÙNG BASE.VN: QUYẾT TÂM “CẤT CÁNH” C…" at bounding box center [596, 714] width 1192 height 1172
